Goal: Navigation & Orientation: Find specific page/section

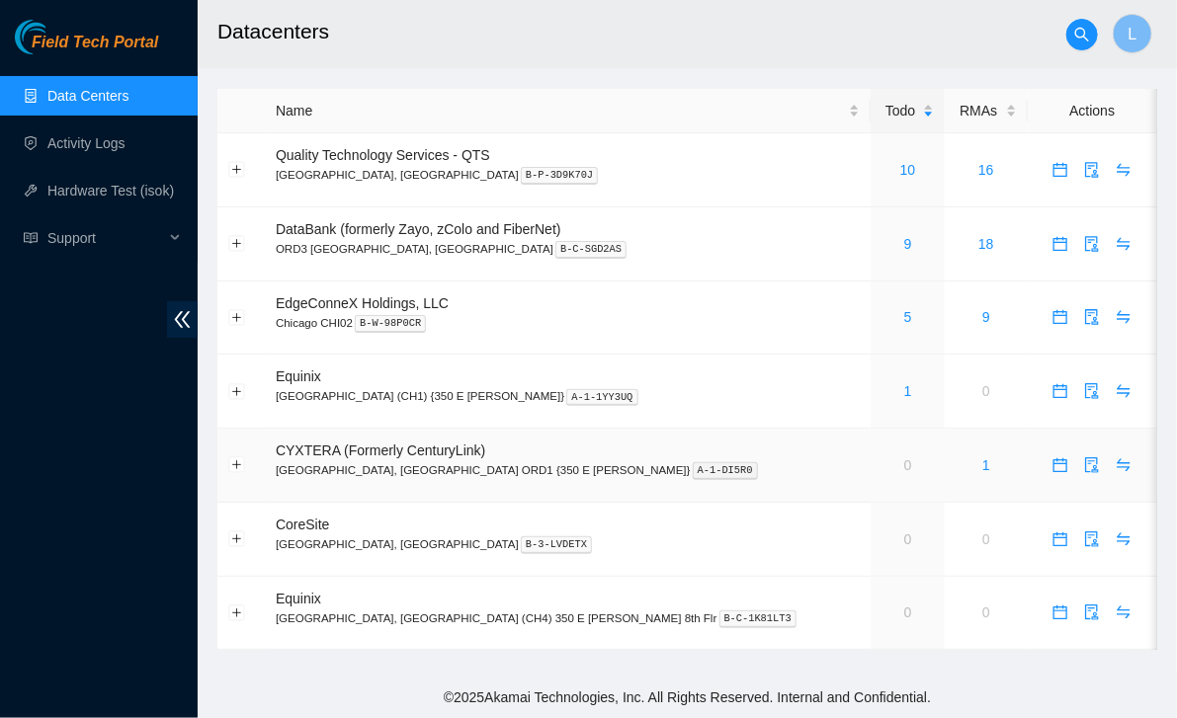
click at [945, 471] on td "1" at bounding box center [986, 466] width 83 height 74
click at [982, 464] on link "1" at bounding box center [986, 466] width 8 height 16
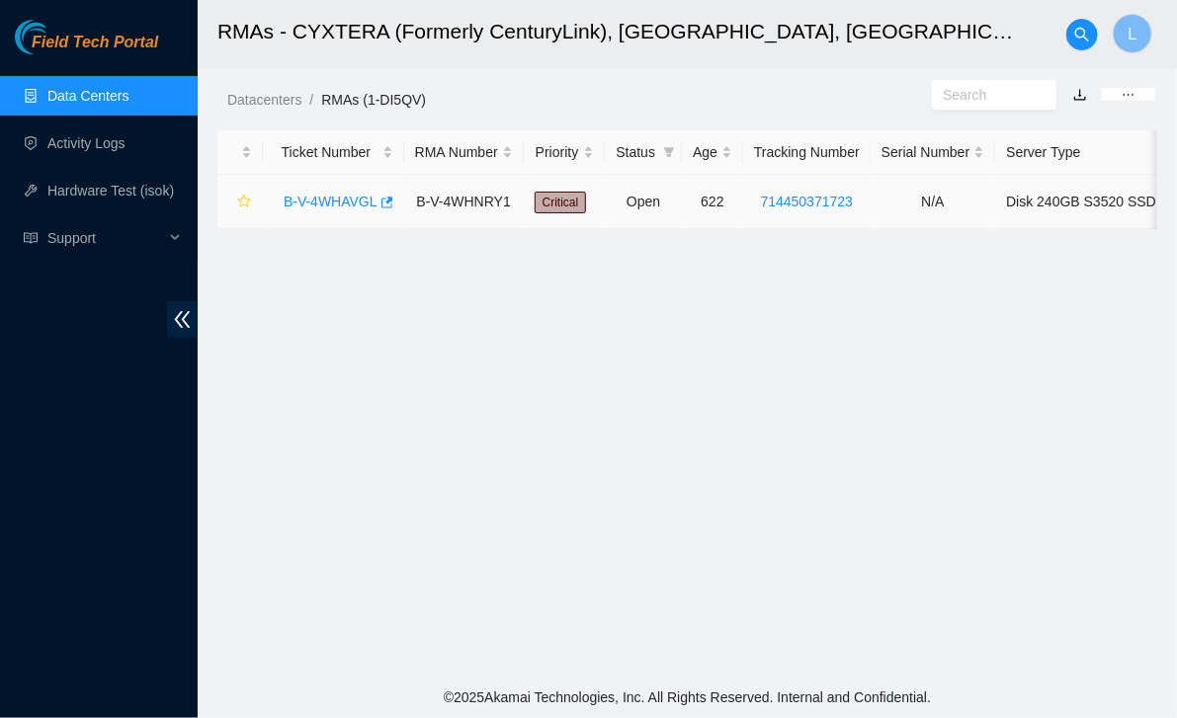
click at [338, 201] on link "B-V-4WHAVGL" at bounding box center [331, 202] width 94 height 16
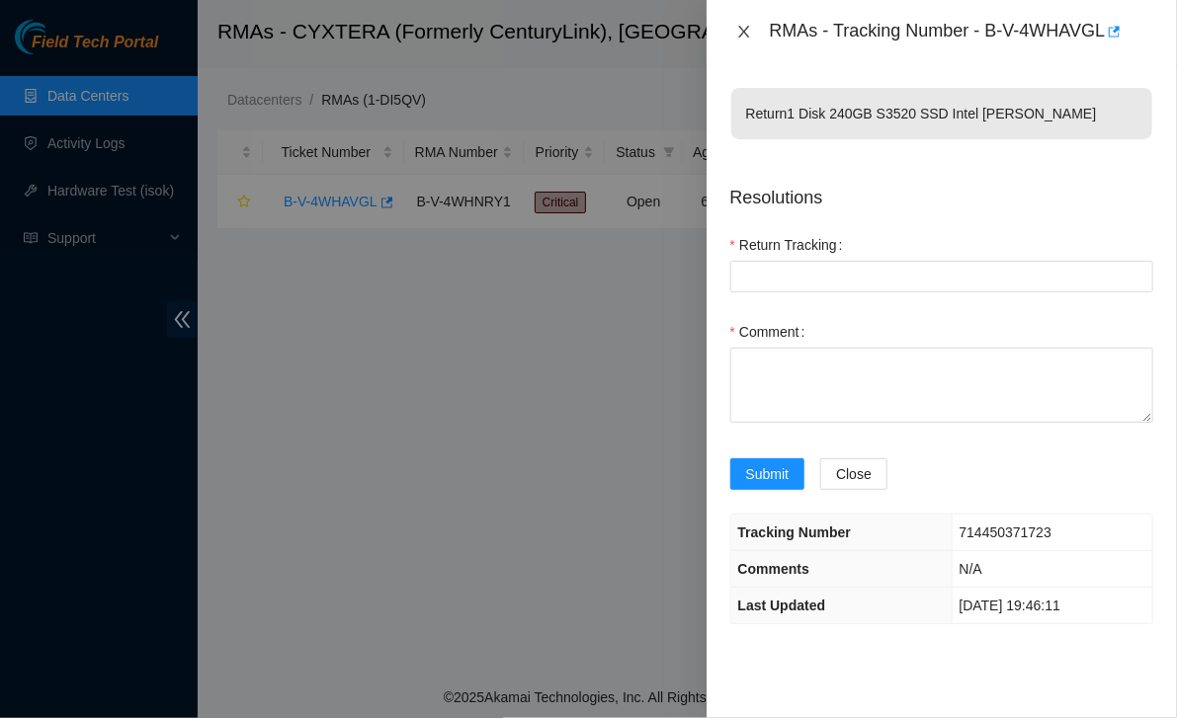
click at [744, 38] on icon "close" at bounding box center [744, 32] width 16 height 16
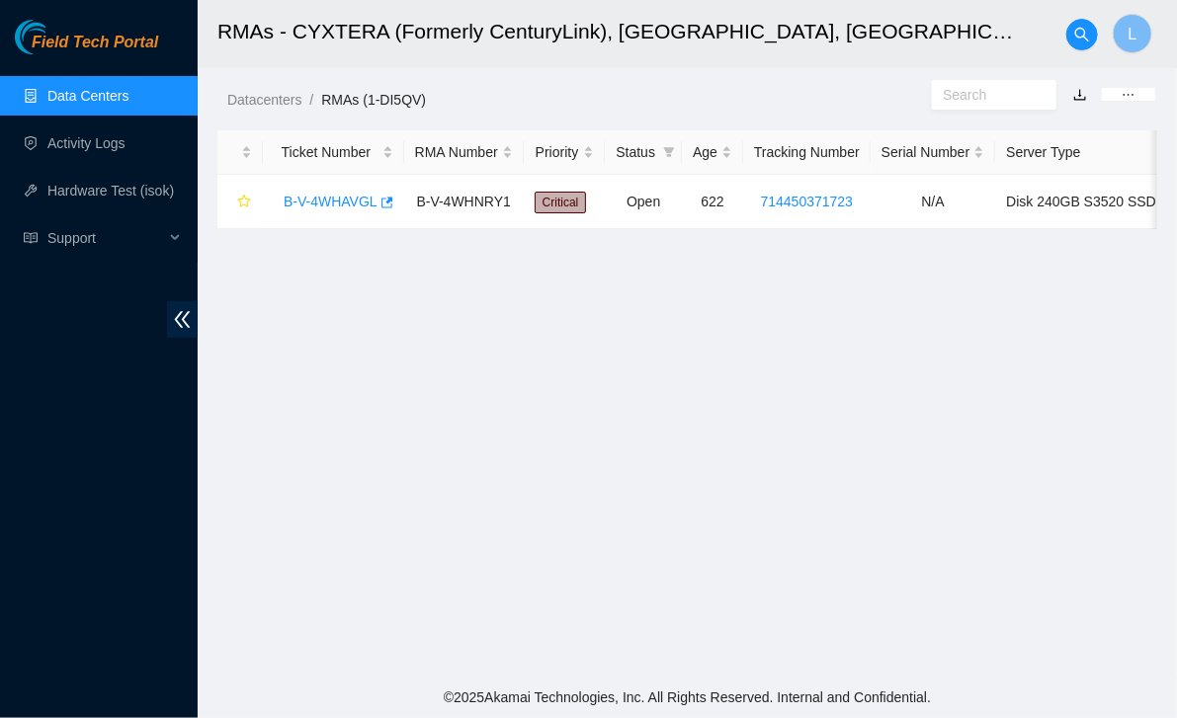
click at [83, 102] on link "Data Centers" at bounding box center [87, 96] width 81 height 16
